Goal: Information Seeking & Learning: Learn about a topic

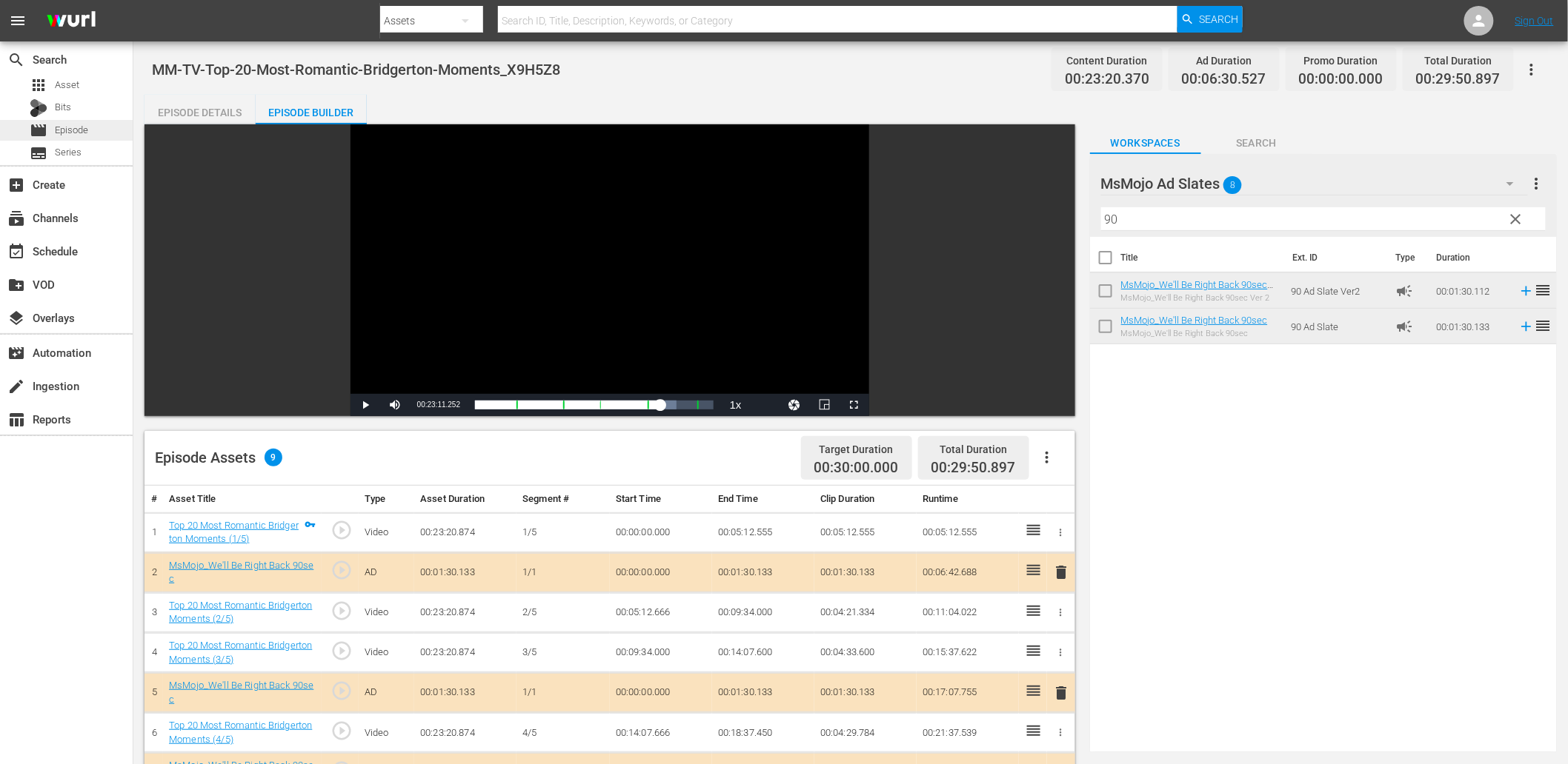
click at [72, 130] on span "Episode" at bounding box center [72, 130] width 34 height 15
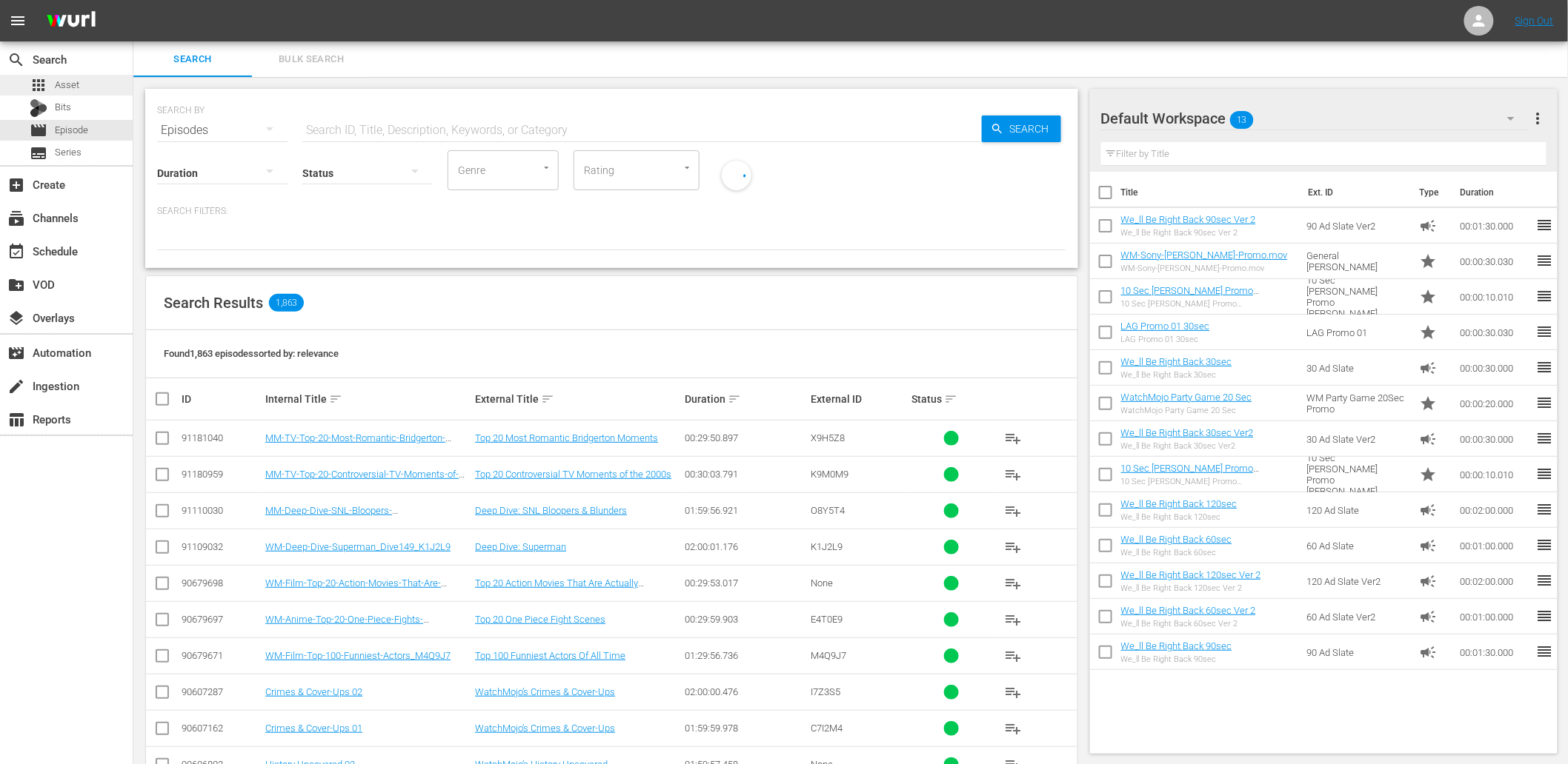
click at [82, 82] on div "apps Asset" at bounding box center [66, 85] width 133 height 21
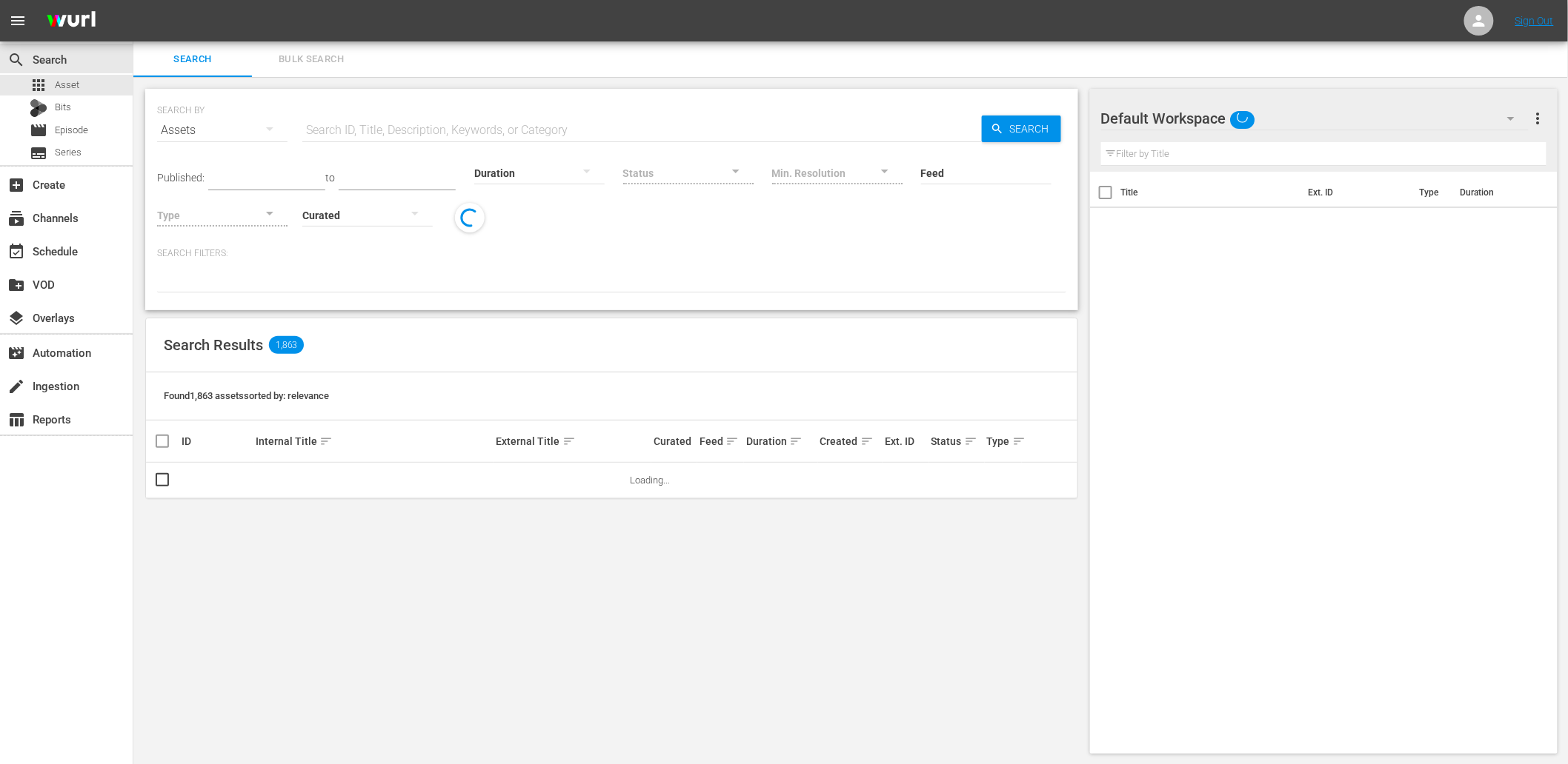
click at [397, 122] on input "text" at bounding box center [642, 130] width 680 height 35
paste input "U7W8J9"
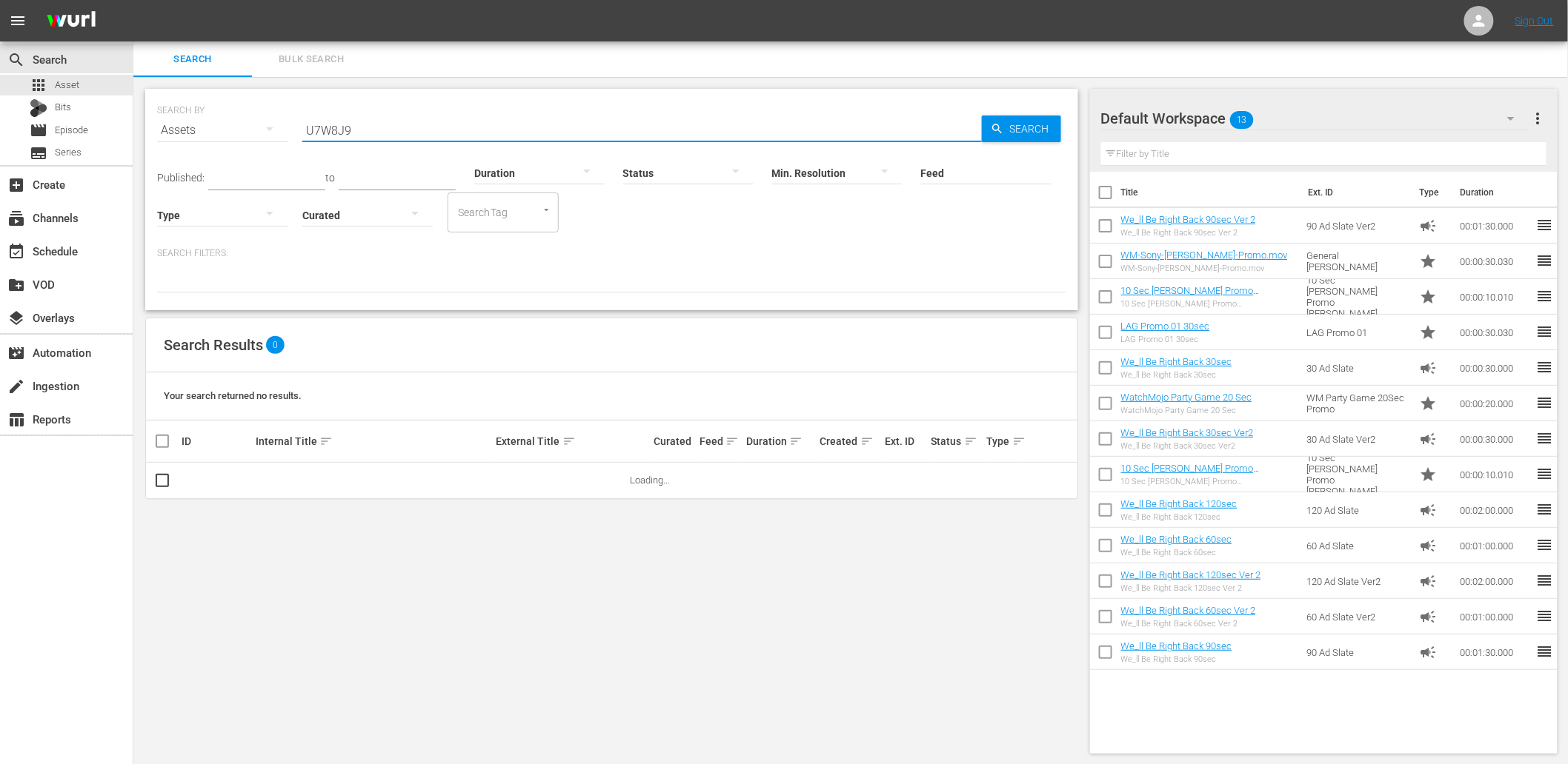
type input "U7W8J9"
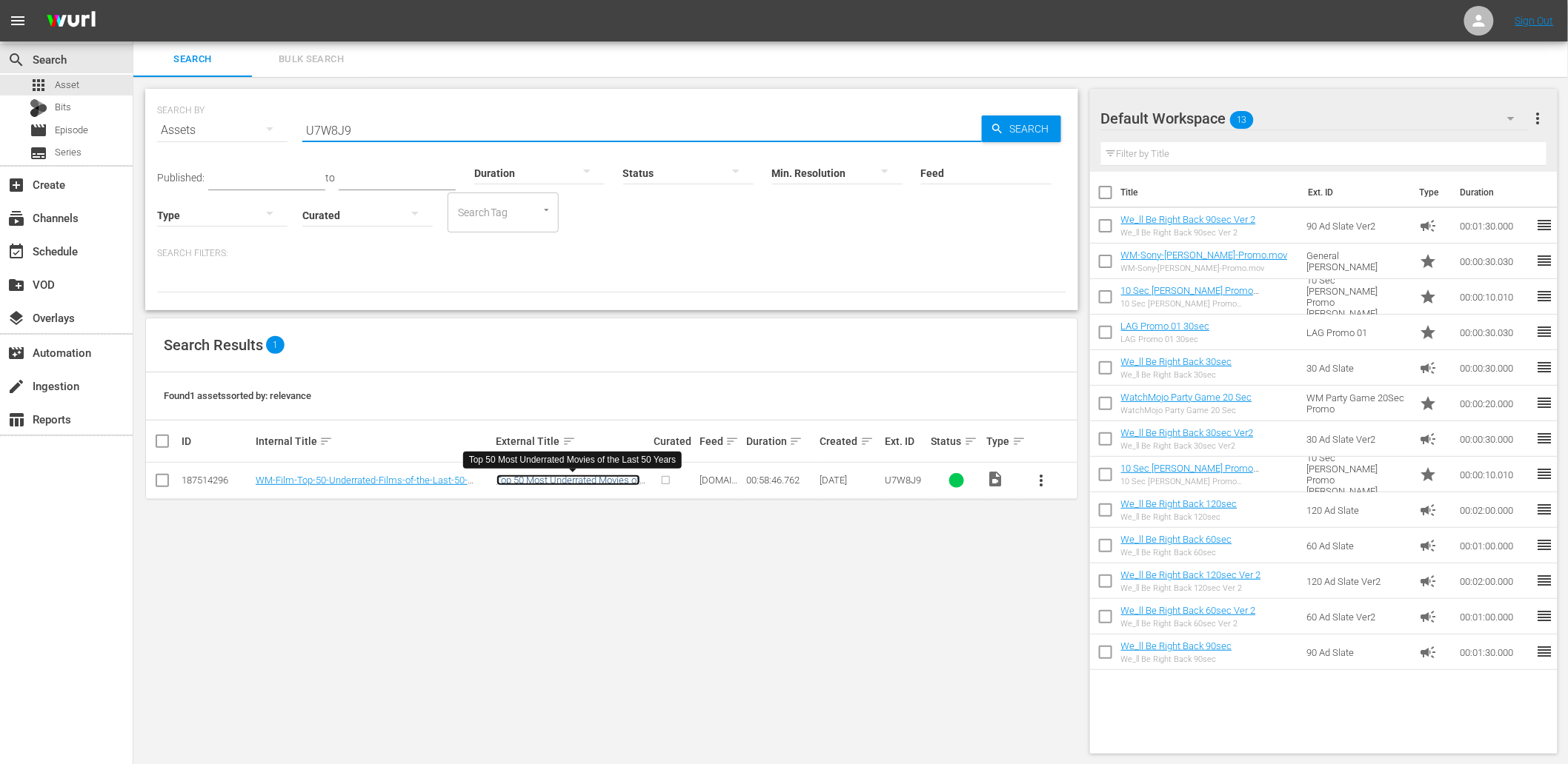
click at [563, 484] on link "Top 50 Most Underrated Movies of the Last 50 Years" at bounding box center [568, 486] width 144 height 22
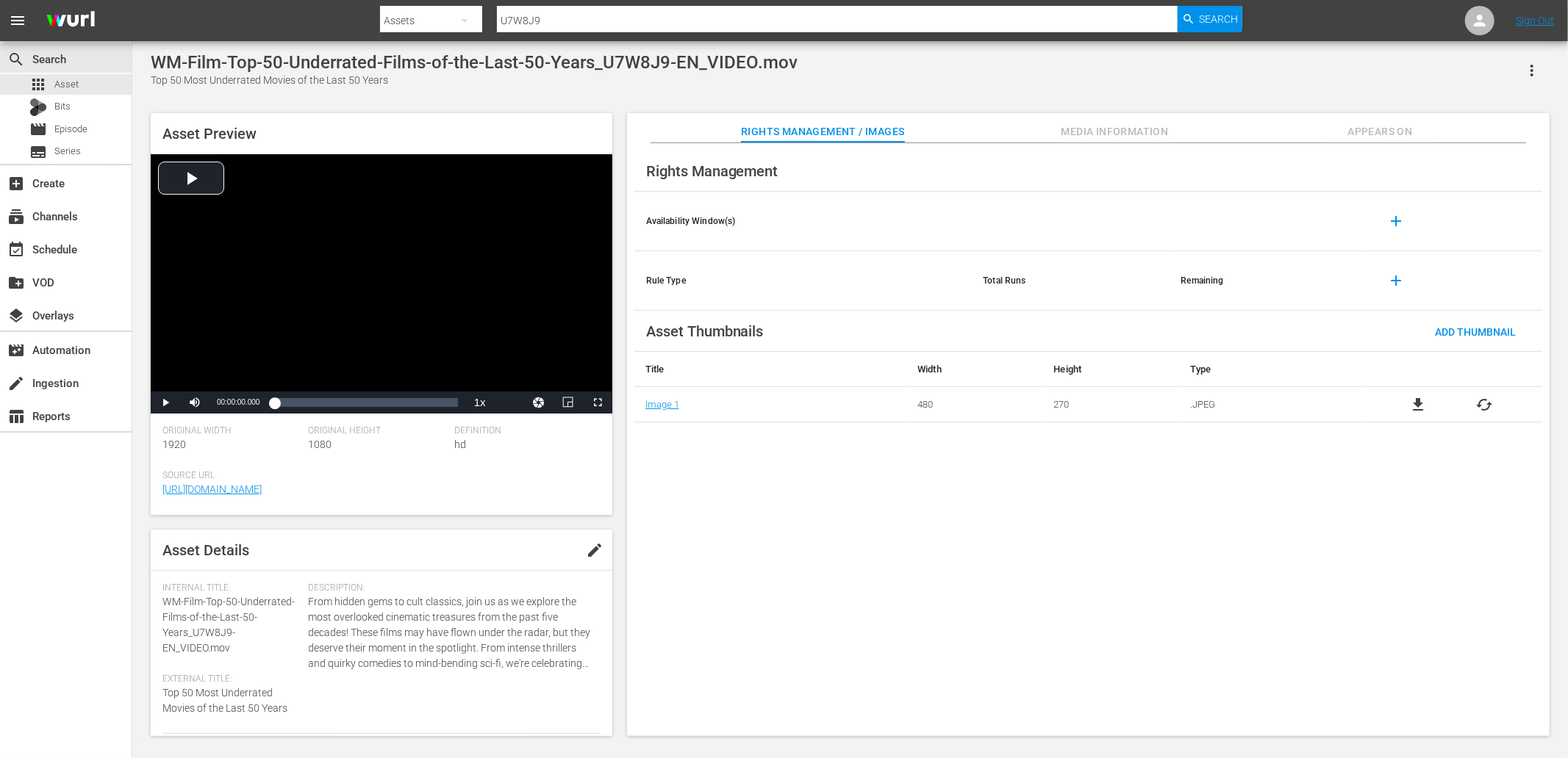
click at [1372, 135] on span "Appears On" at bounding box center [1380, 132] width 110 height 18
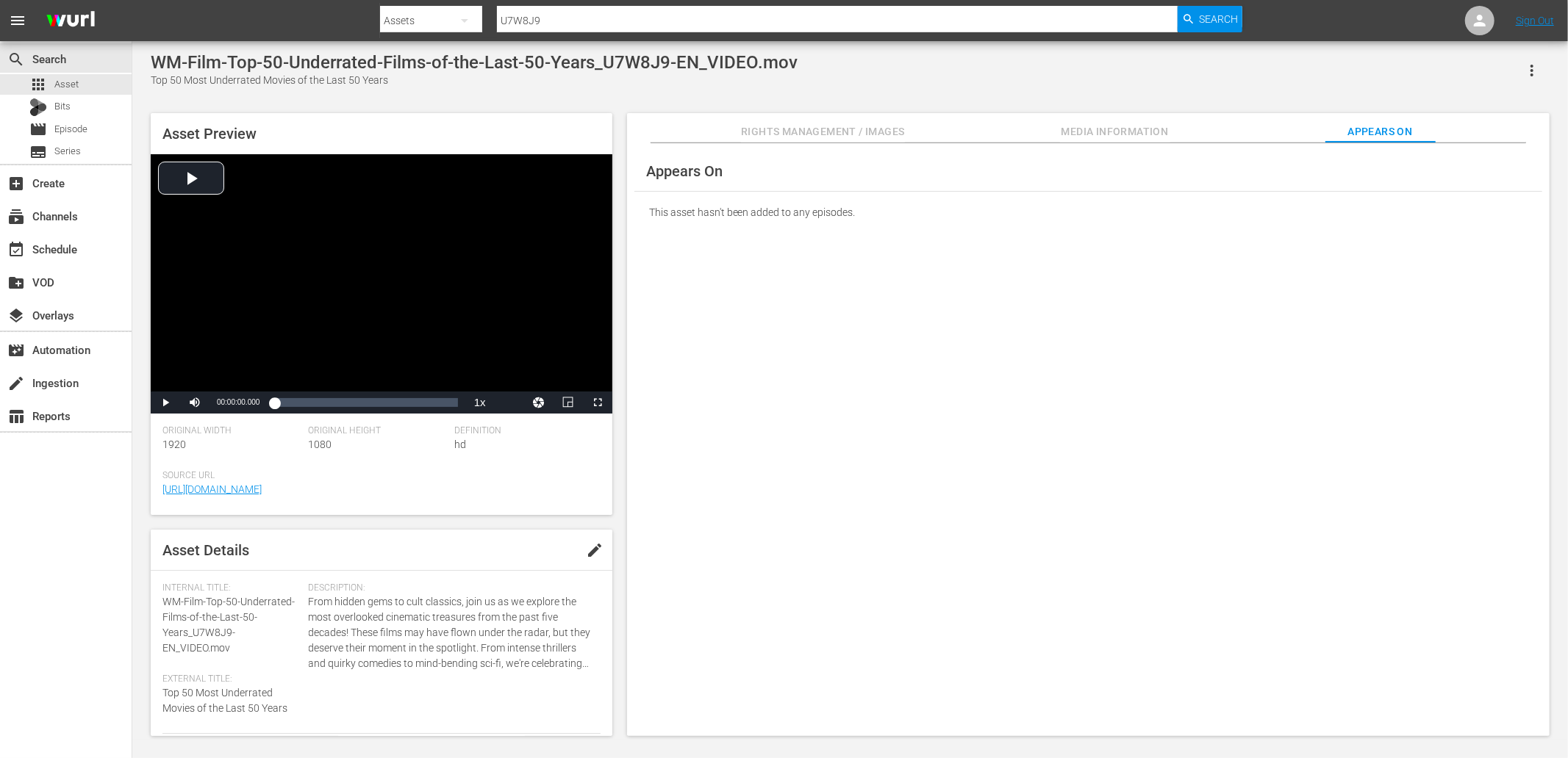
click at [1115, 142] on button "Media Information" at bounding box center [1115, 127] width 110 height 29
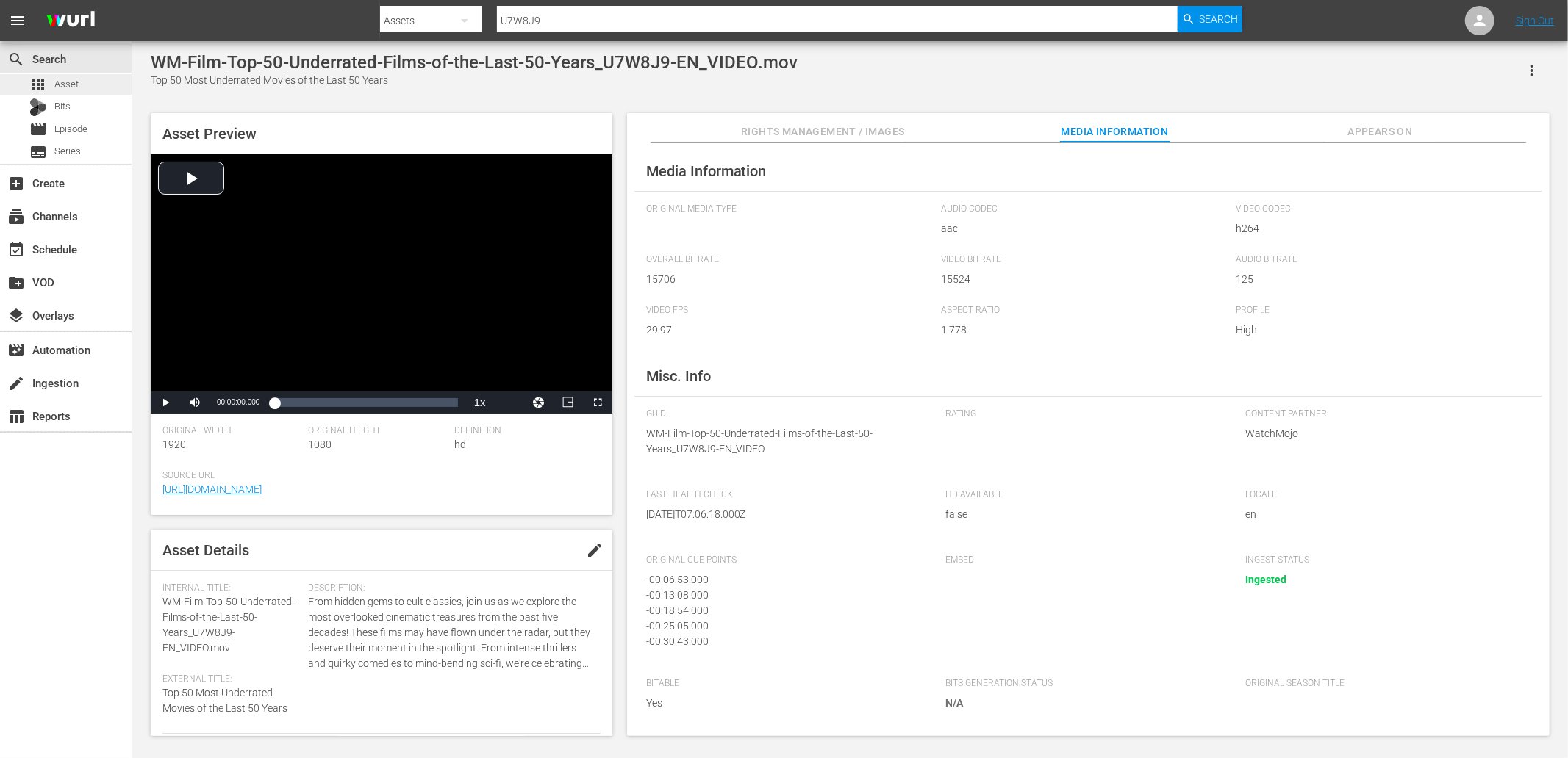
click at [88, 81] on div "apps Asset" at bounding box center [66, 85] width 132 height 21
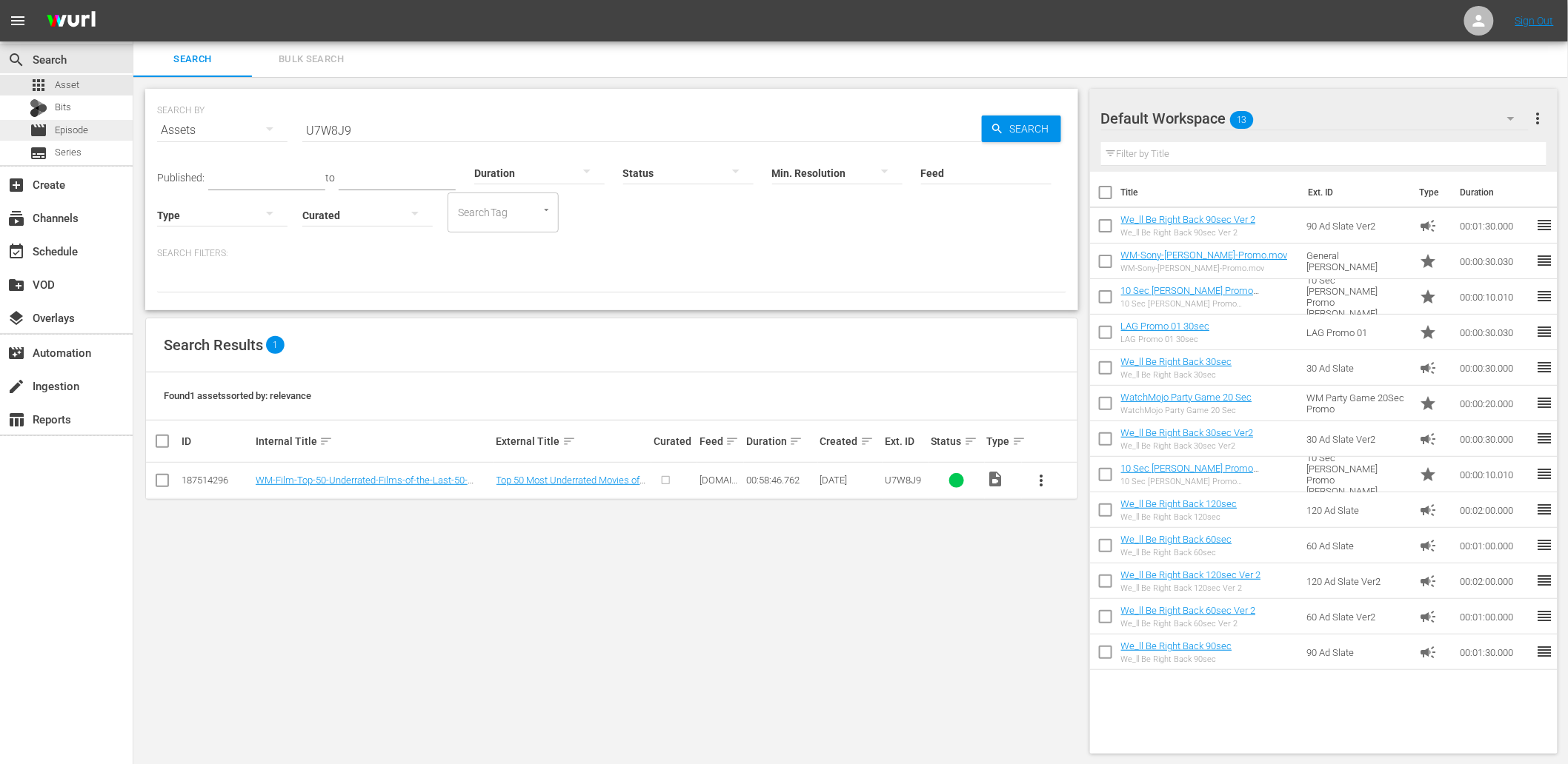
click at [82, 127] on span "Episode" at bounding box center [72, 130] width 34 height 15
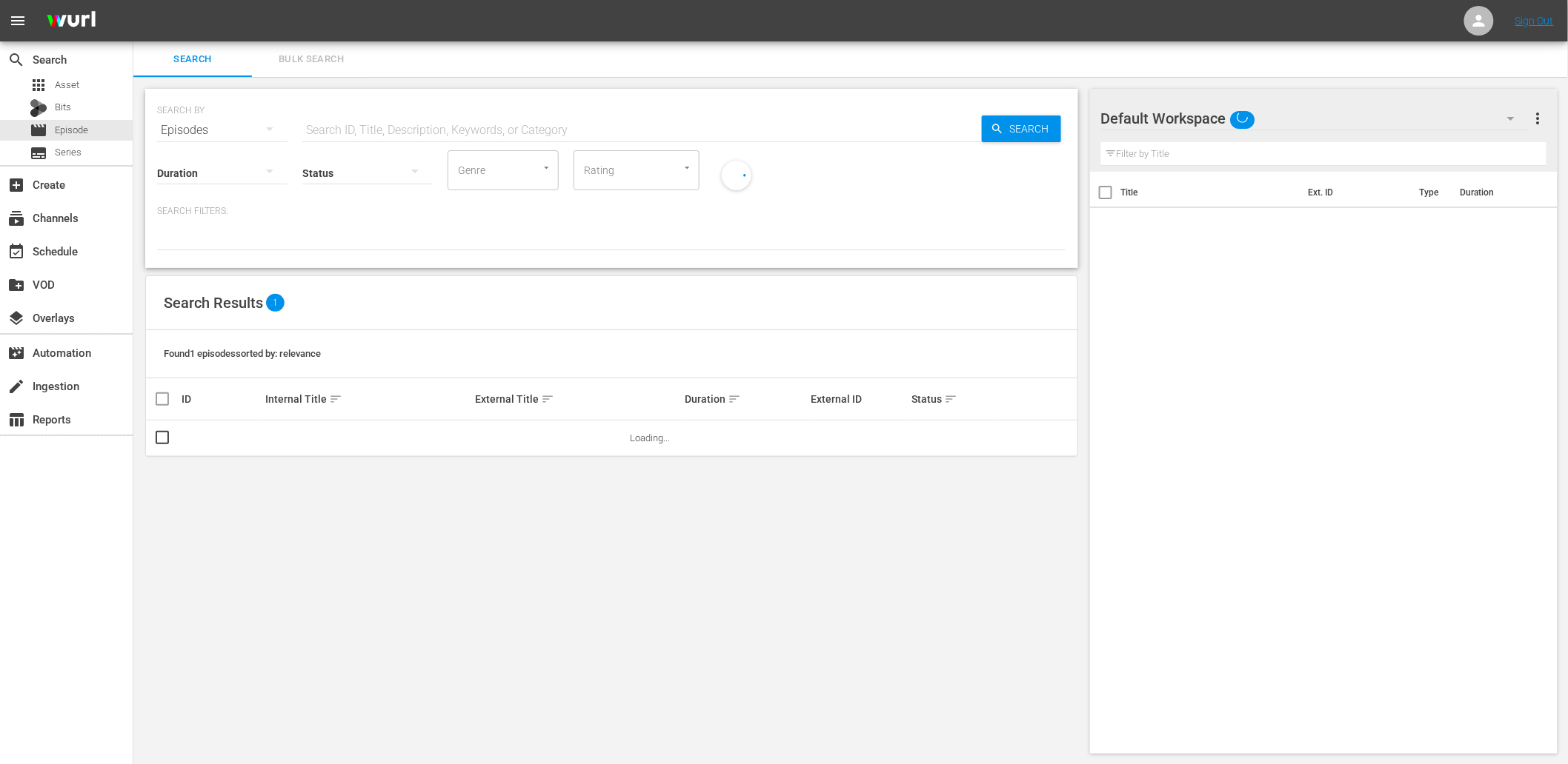
click at [410, 115] on input "text" at bounding box center [642, 130] width 680 height 35
paste input "U7W8J9"
type input "U7W8J9"
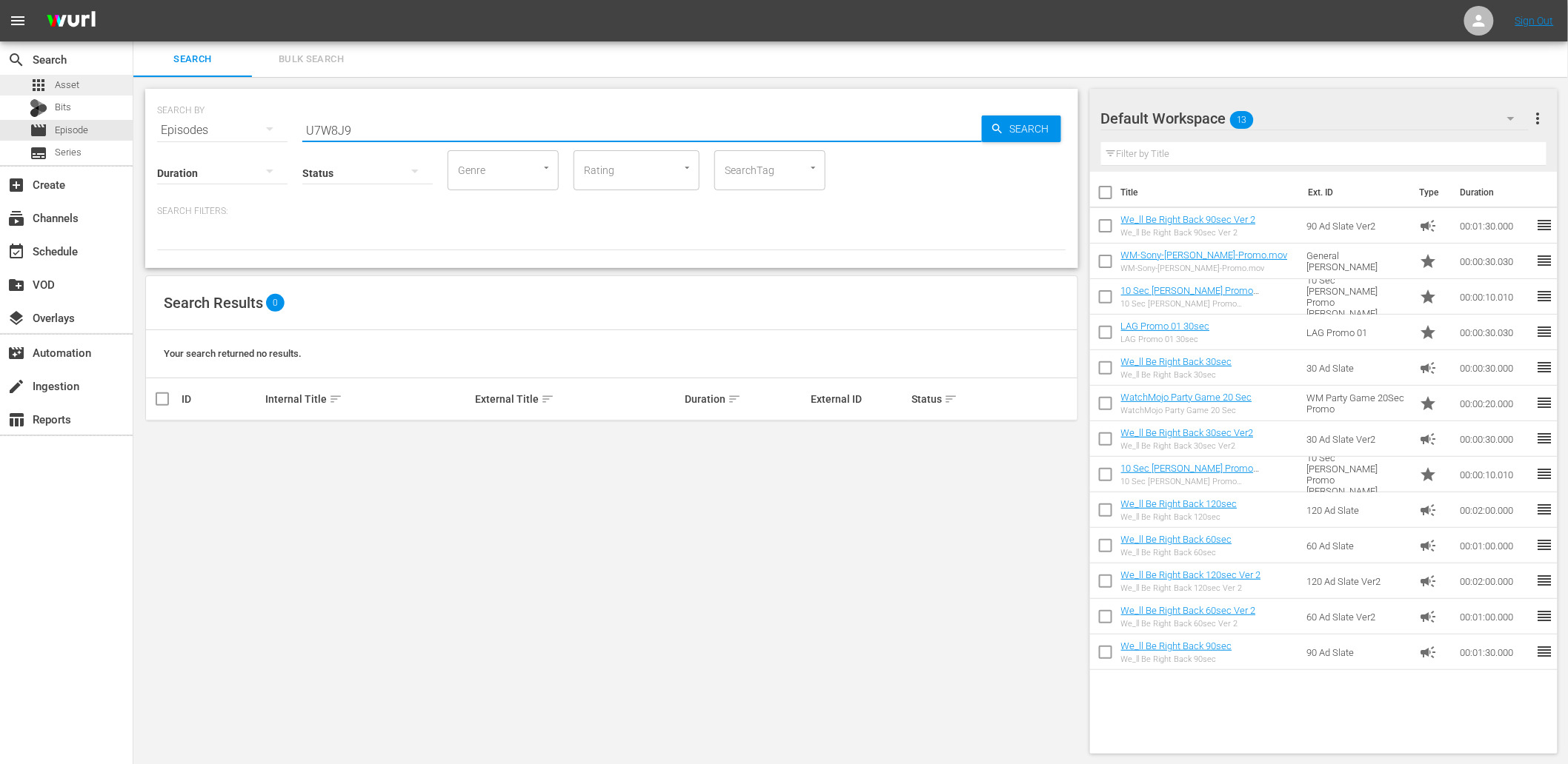
click at [78, 90] on span "Asset" at bounding box center [67, 84] width 24 height 15
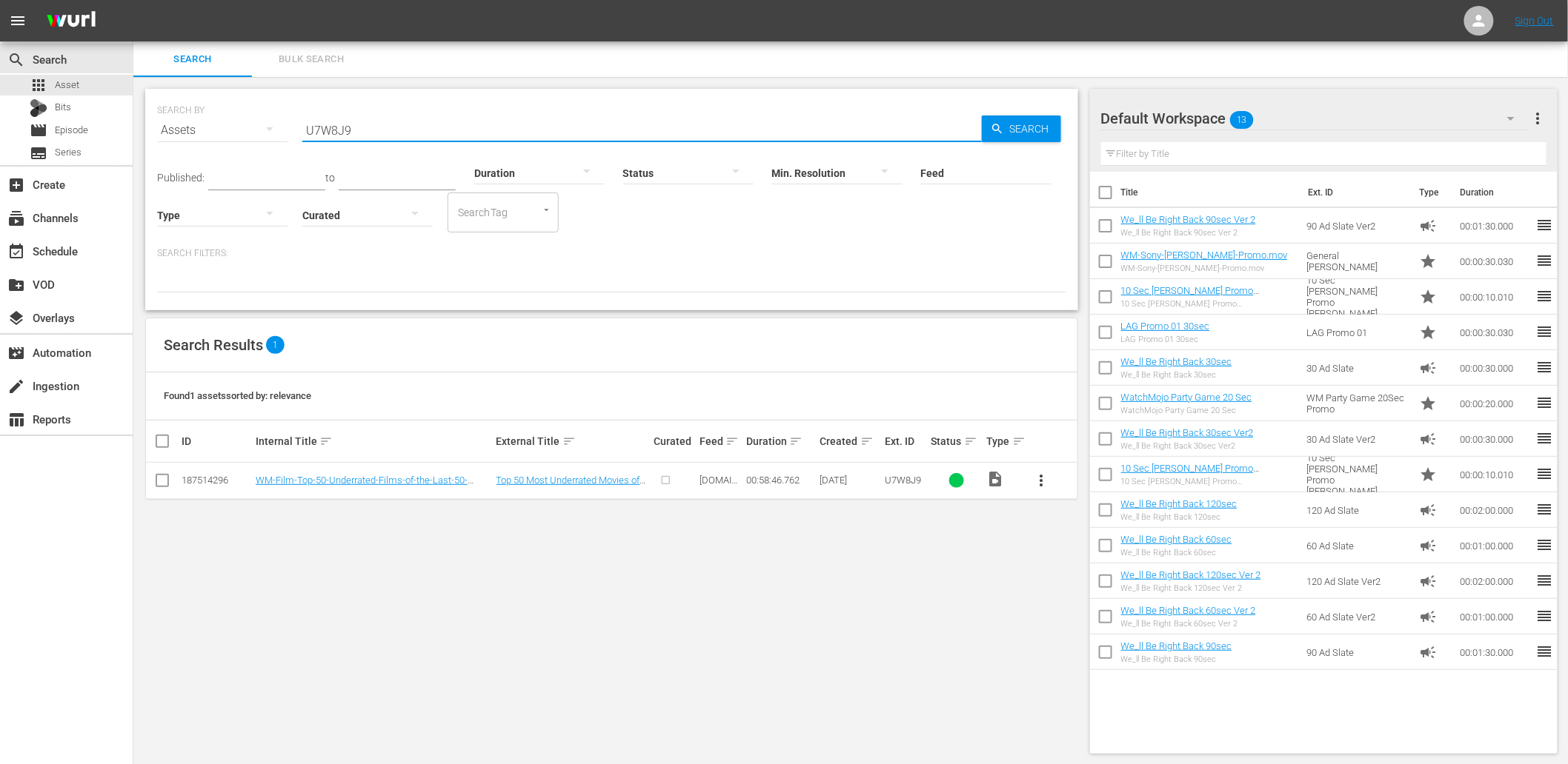
drag, startPoint x: 389, startPoint y: 129, endPoint x: 226, endPoint y: 140, distance: 163.4
click at [228, 140] on div "SEARCH BY Search By Assets Search ID, Title, Description, Keywords, or Category…" at bounding box center [611, 121] width 909 height 53
paste input "D6U7B4"
type input "D6U7B4"
click at [522, 480] on link "Top 100 Movie Quotes Of All Time" at bounding box center [567, 480] width 142 height 11
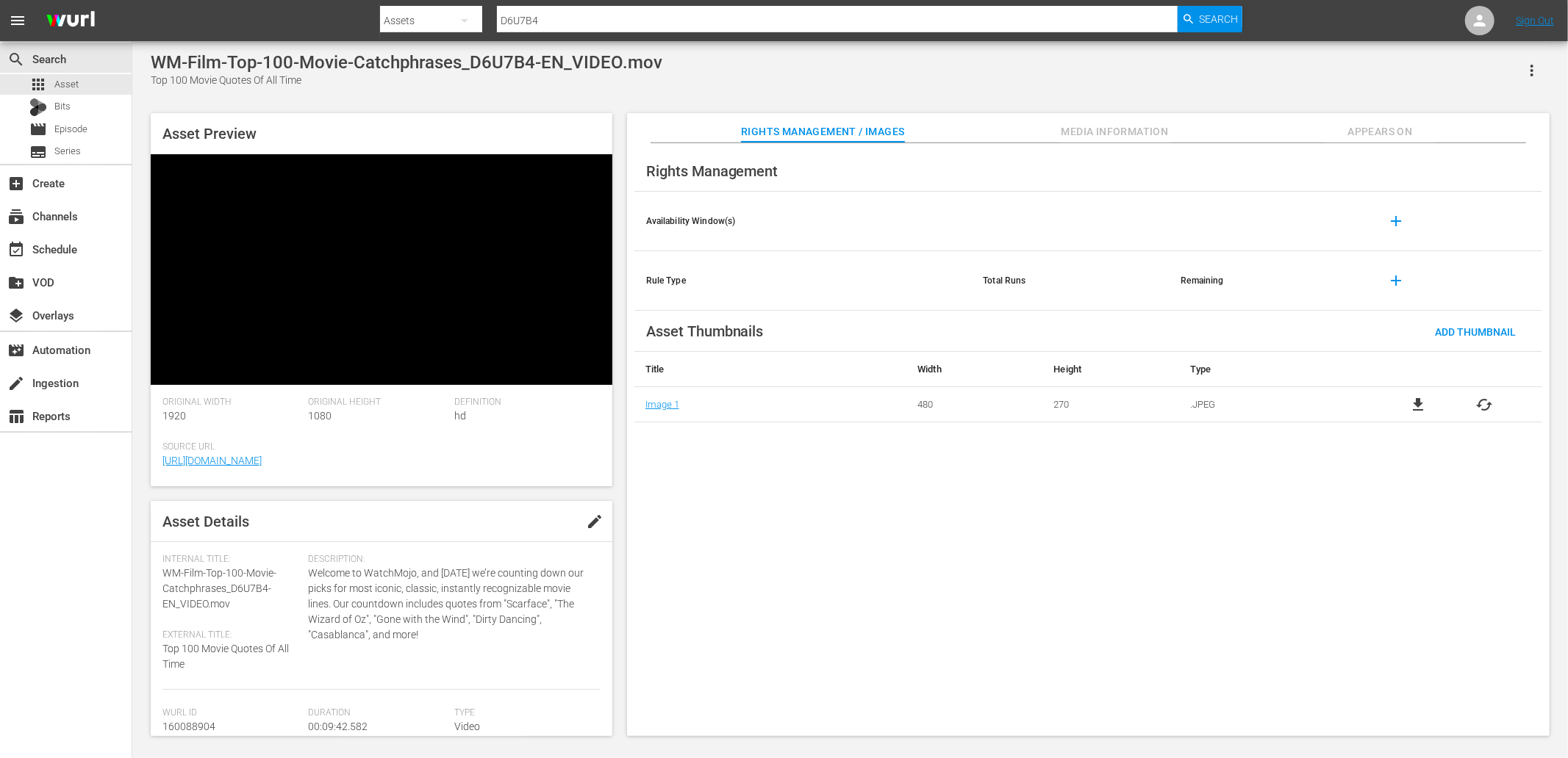
click at [245, 229] on video at bounding box center [381, 270] width 462 height 231
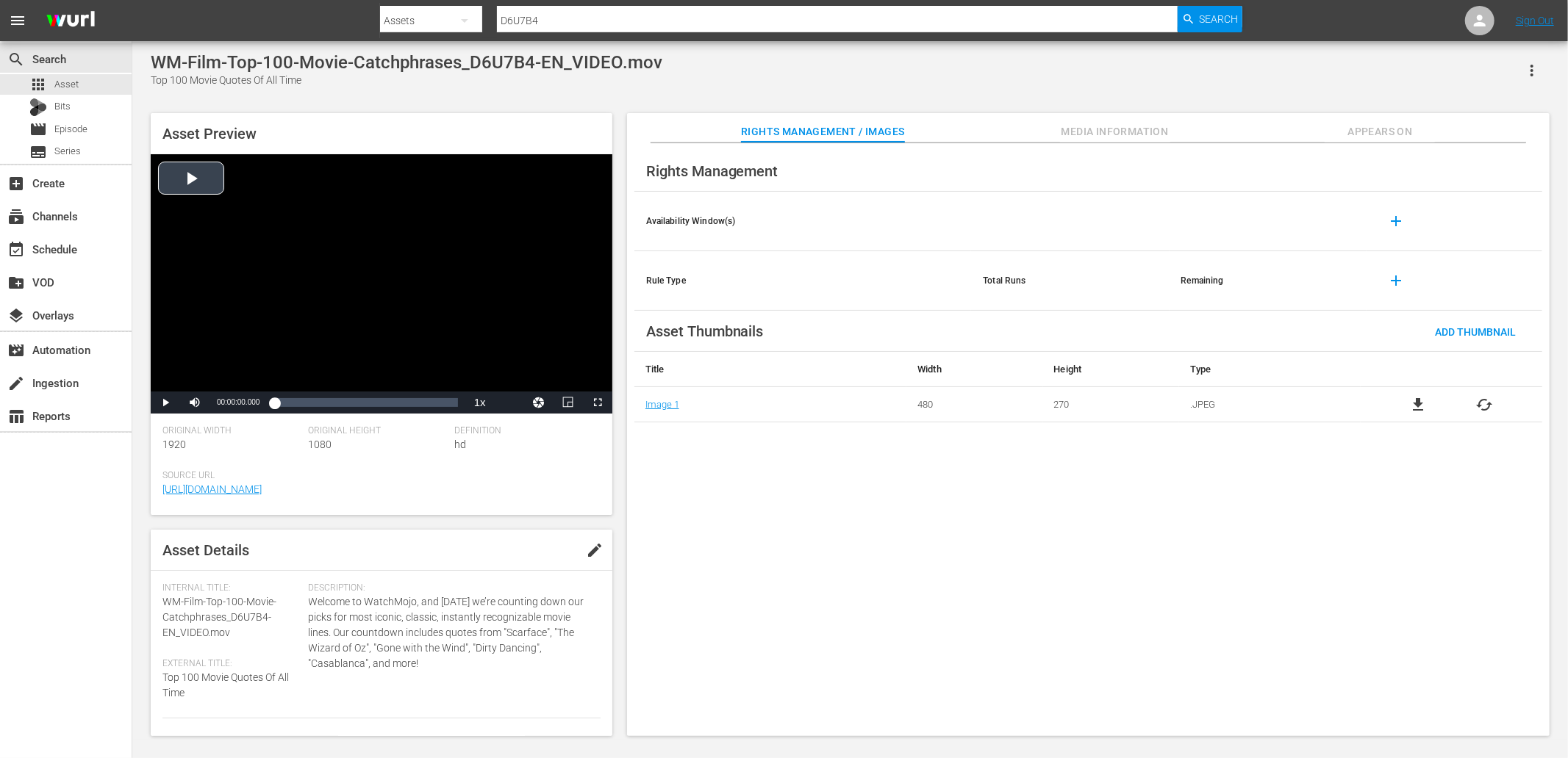
click at [192, 191] on div "Video Player" at bounding box center [381, 273] width 462 height 238
click at [444, 268] on div "Video Player" at bounding box center [381, 273] width 462 height 238
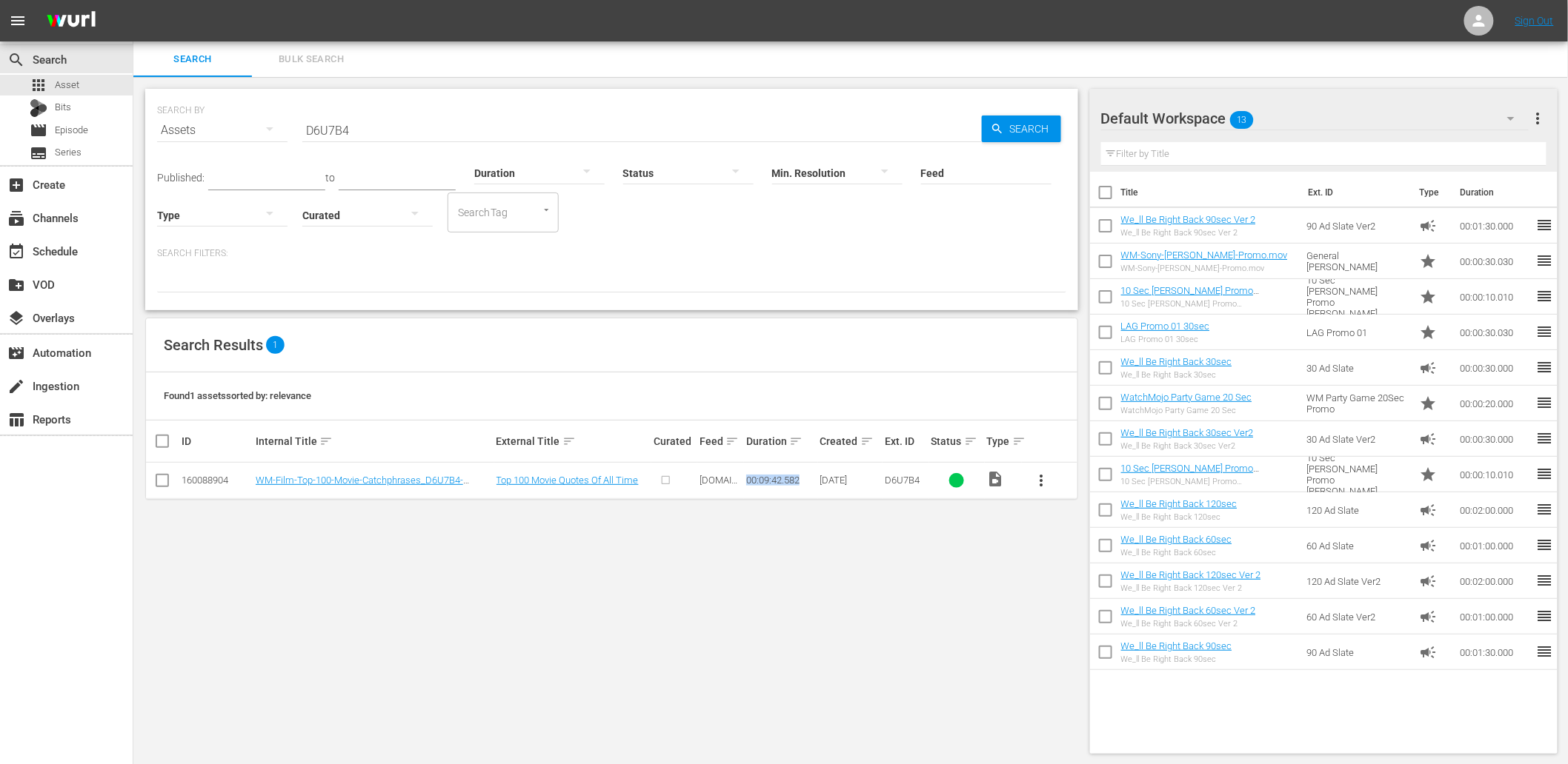
drag, startPoint x: 801, startPoint y: 482, endPoint x: 746, endPoint y: 484, distance: 55.0
click at [746, 484] on div "00:09:42.582" at bounding box center [781, 480] width 70 height 11
copy div "00:09:42.582"
click at [517, 579] on div "SEARCH BY Search By Assets Search ID, Title, Description, Keywords, or Category…" at bounding box center [612, 421] width 956 height 689
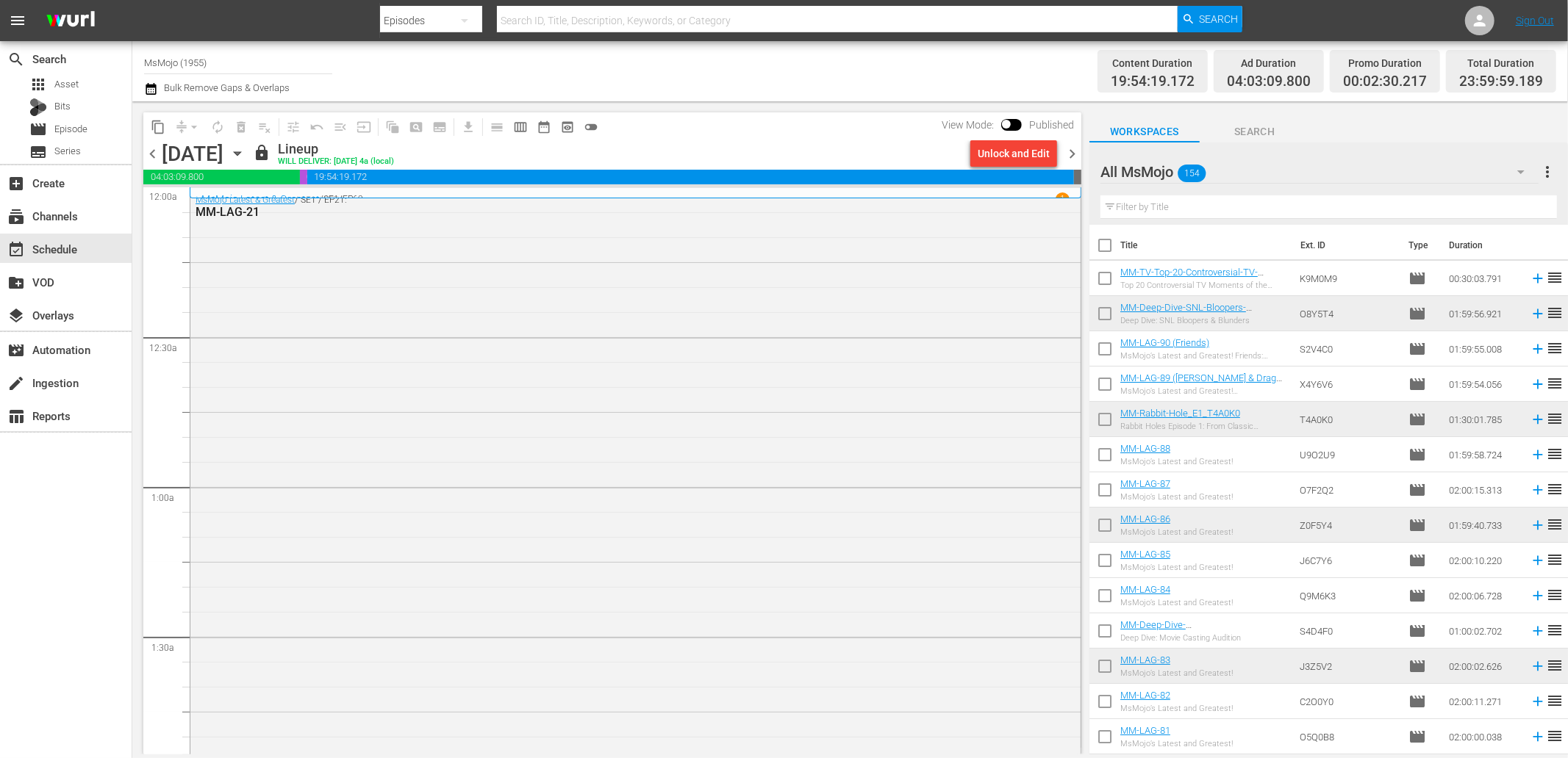
scroll to position [6560, 0]
